Goal: Information Seeking & Learning: Learn about a topic

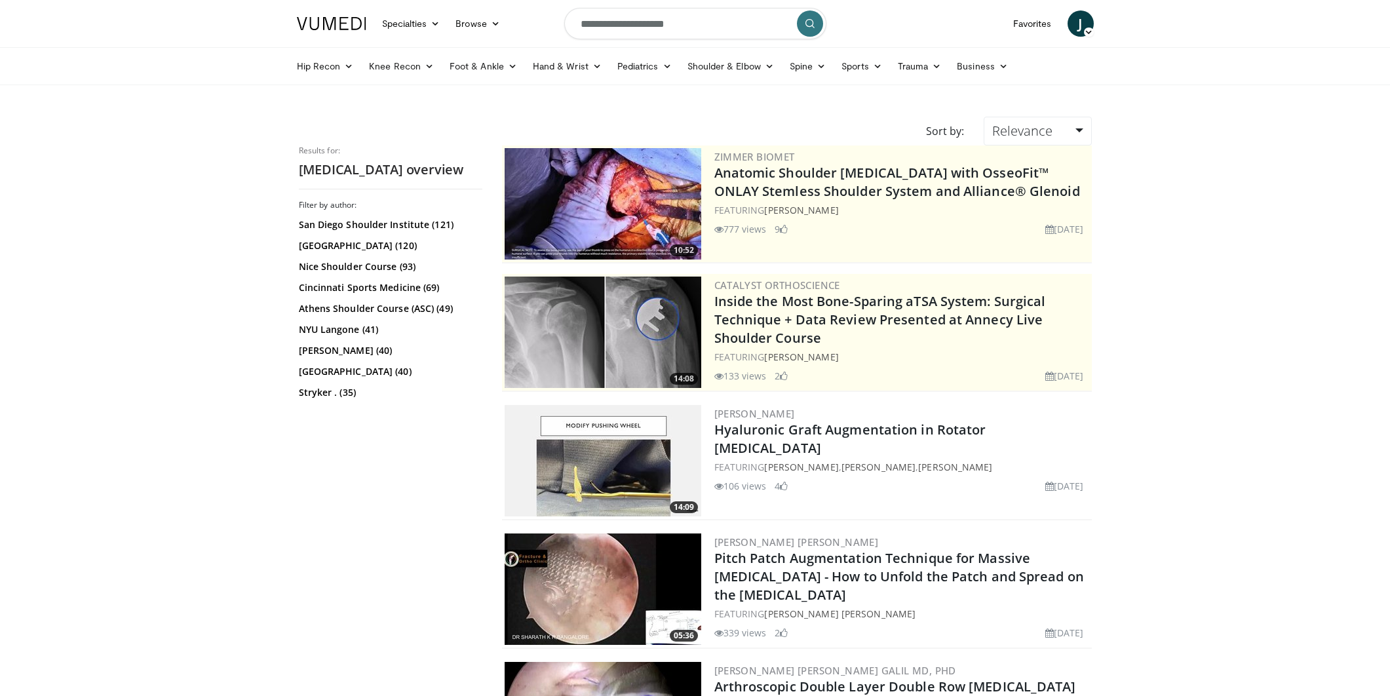
scroll to position [1139, 0]
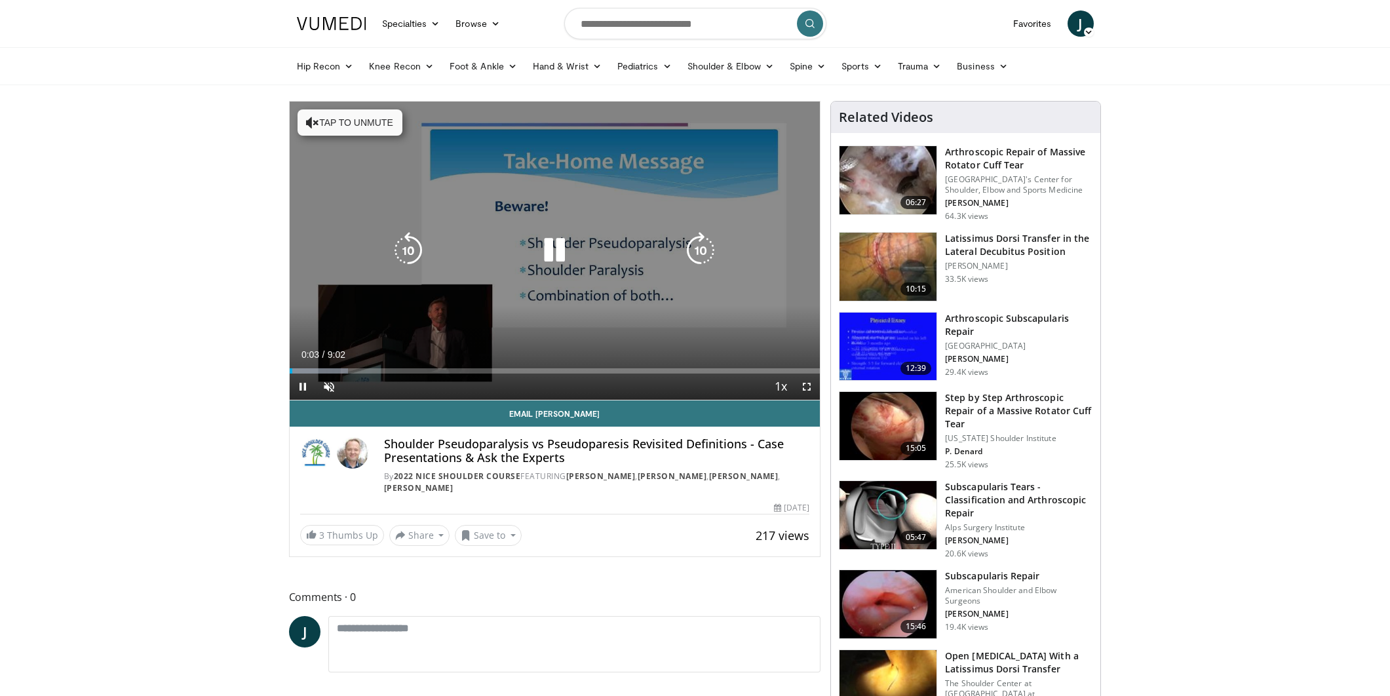
click at [544, 244] on icon "Video Player" at bounding box center [554, 250] width 37 height 37
click at [546, 250] on icon "Video Player" at bounding box center [554, 250] width 37 height 37
click at [344, 127] on button "Tap to unmute" at bounding box center [349, 122] width 105 height 26
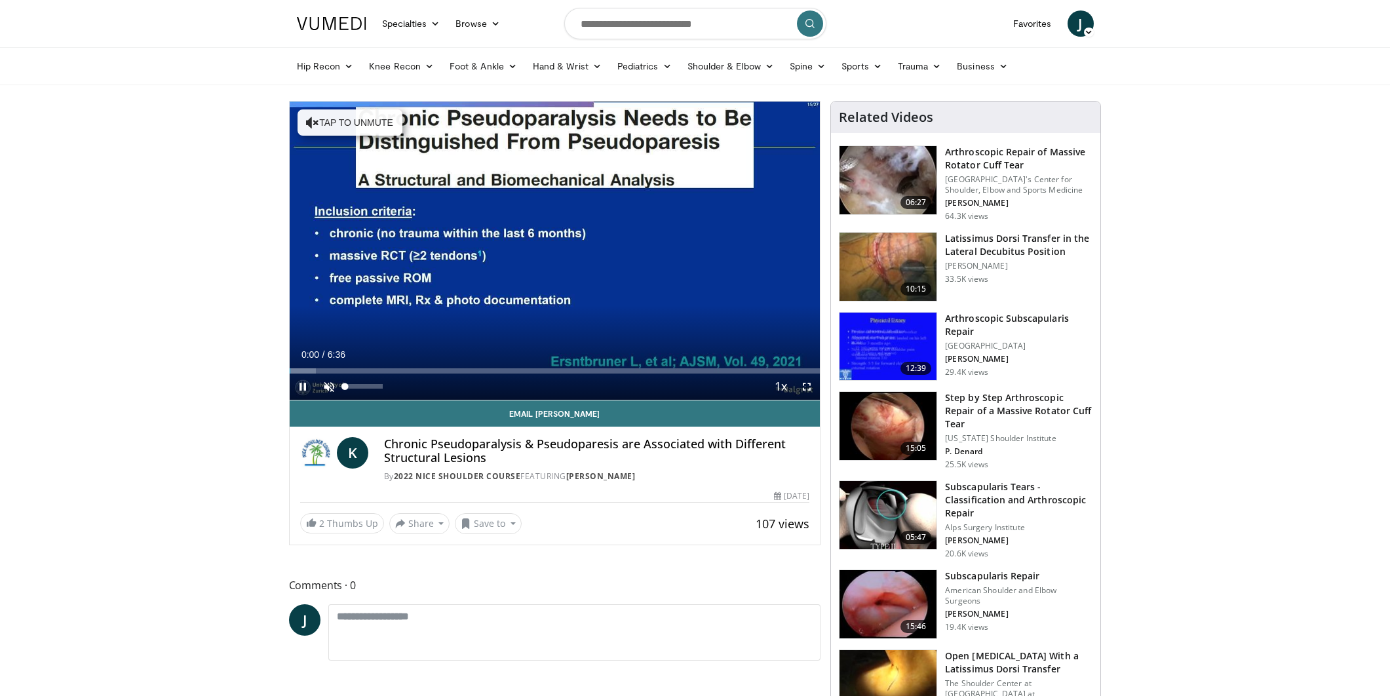
click at [327, 389] on span "Video Player" at bounding box center [329, 386] width 26 height 26
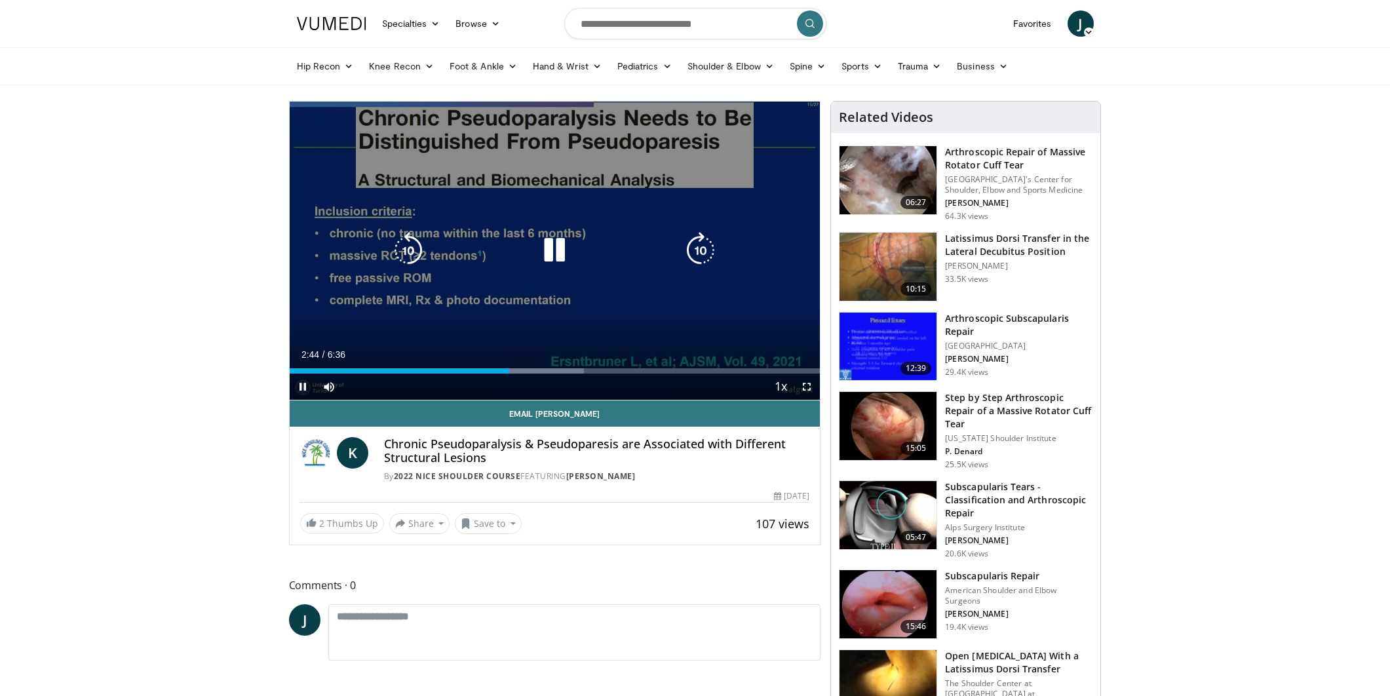
click at [409, 256] on icon "Video Player" at bounding box center [408, 250] width 37 height 37
click at [410, 249] on icon "Video Player" at bounding box center [408, 250] width 37 height 37
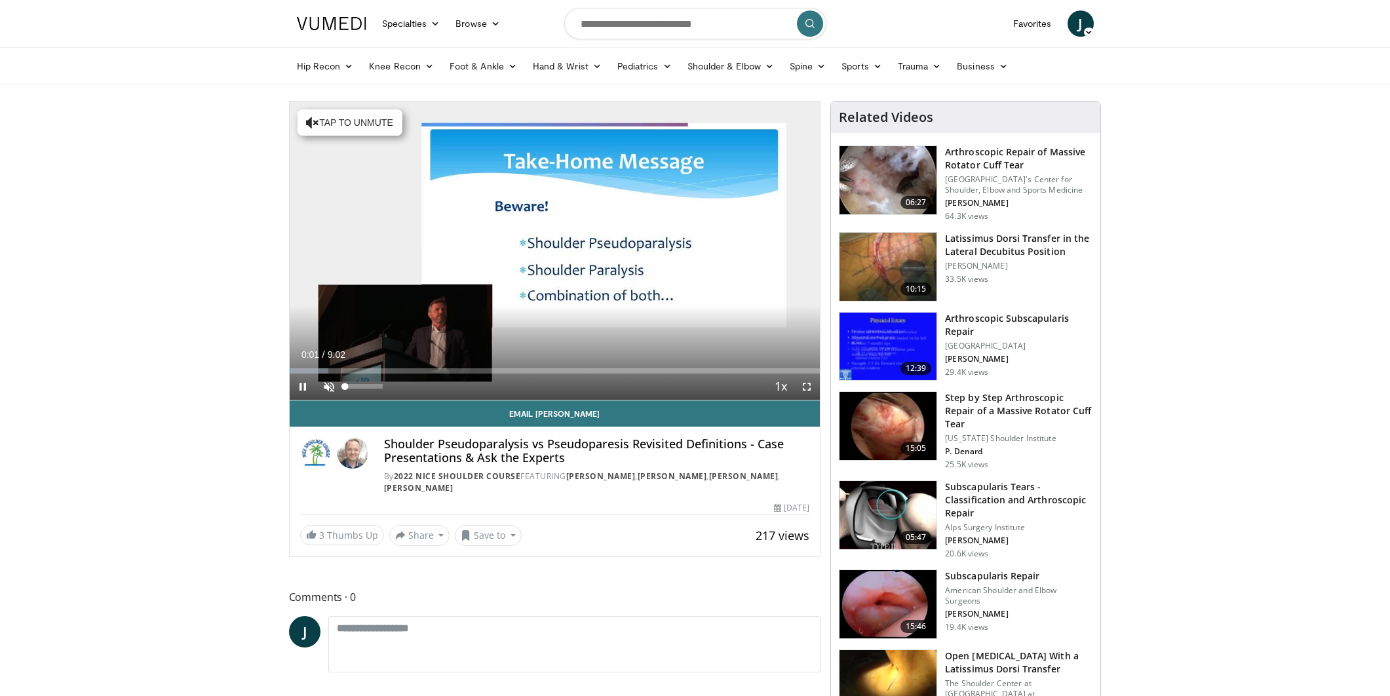
click at [330, 388] on span "Video Player" at bounding box center [329, 386] width 26 height 26
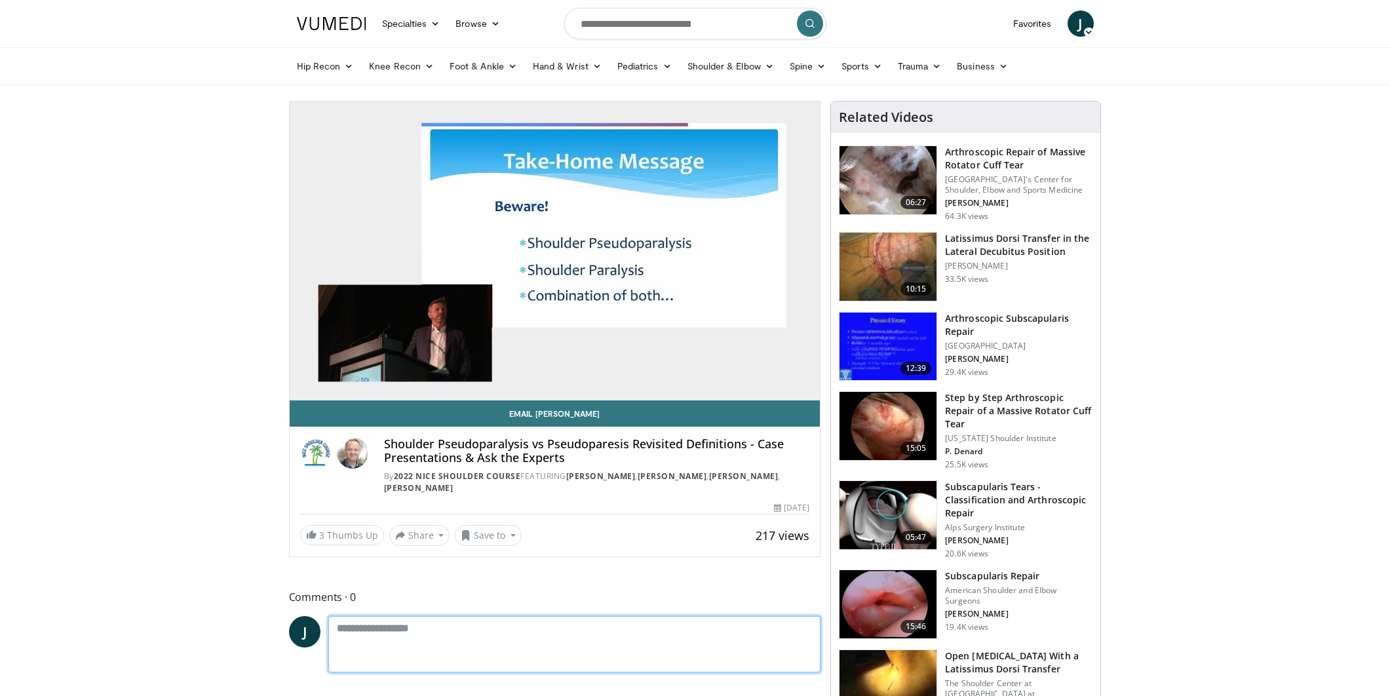
click at [668, 662] on textarea at bounding box center [574, 644] width 493 height 56
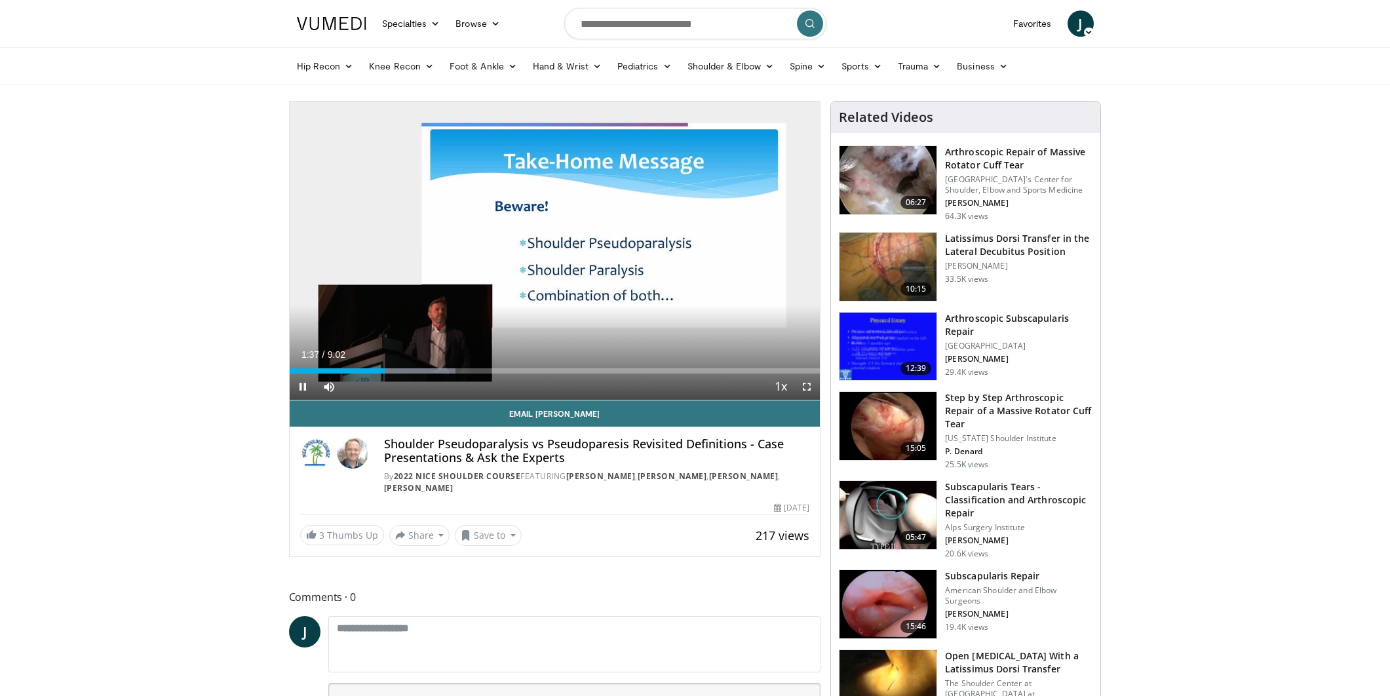
click at [301, 385] on span "Video Player" at bounding box center [303, 386] width 26 height 26
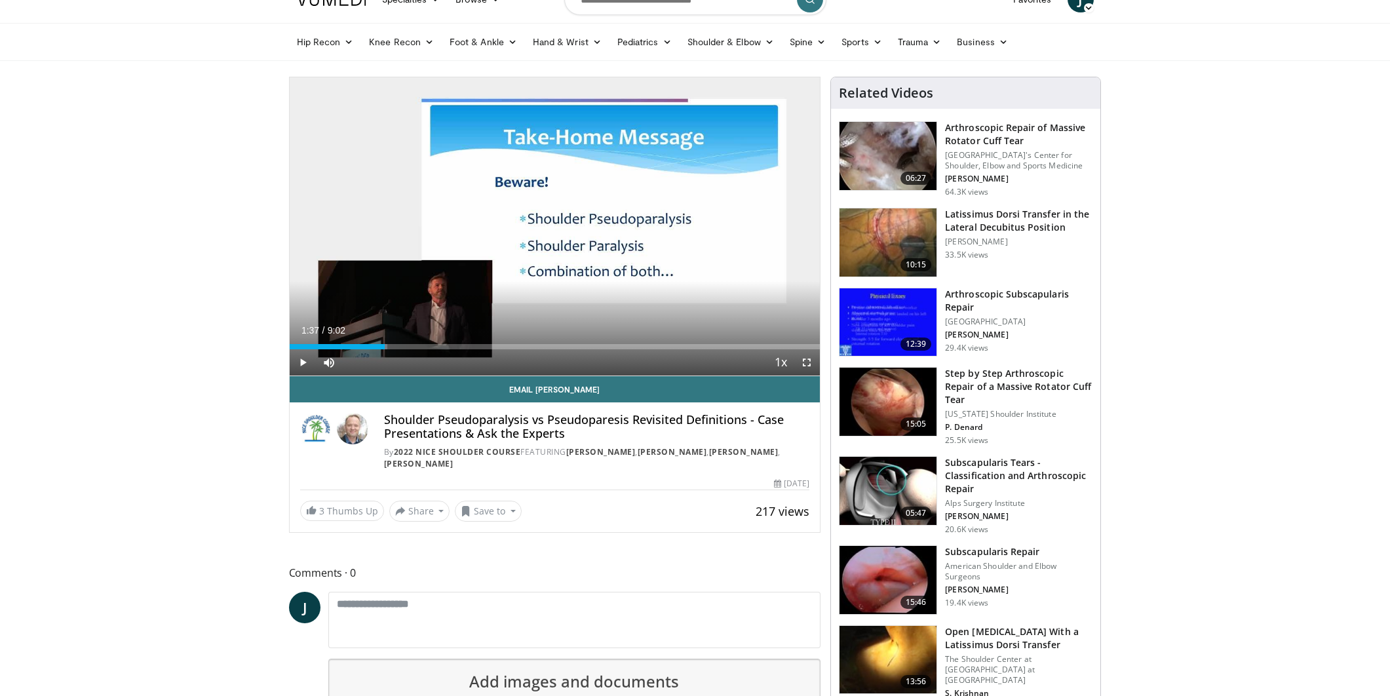
scroll to position [26, 0]
